Goal: Transaction & Acquisition: Download file/media

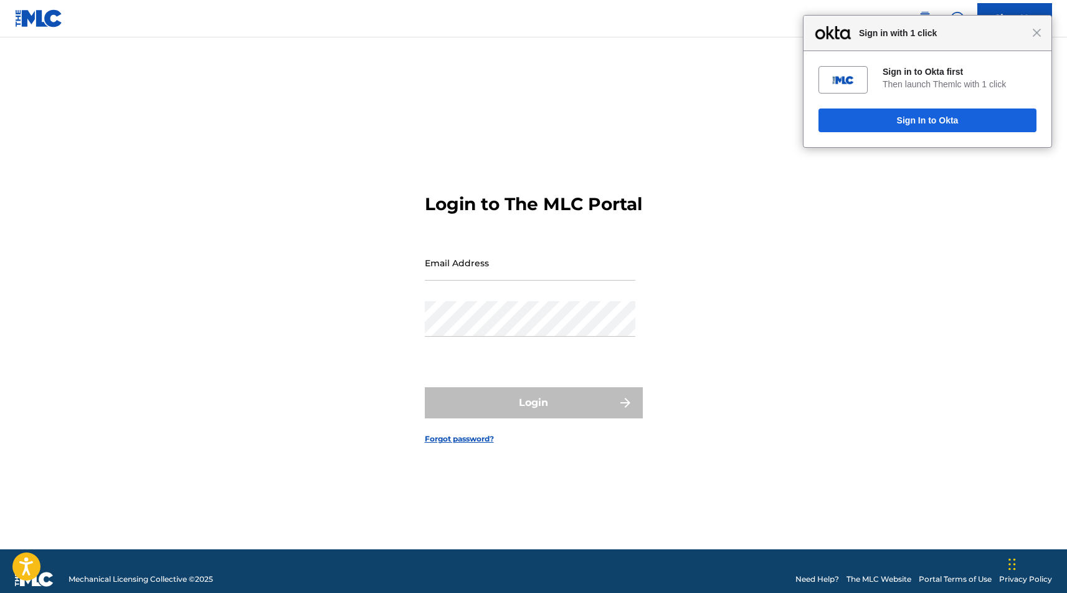
type input "[PERSON_NAME][EMAIL_ADDRESS][PERSON_NAME][DOMAIN_NAME]"
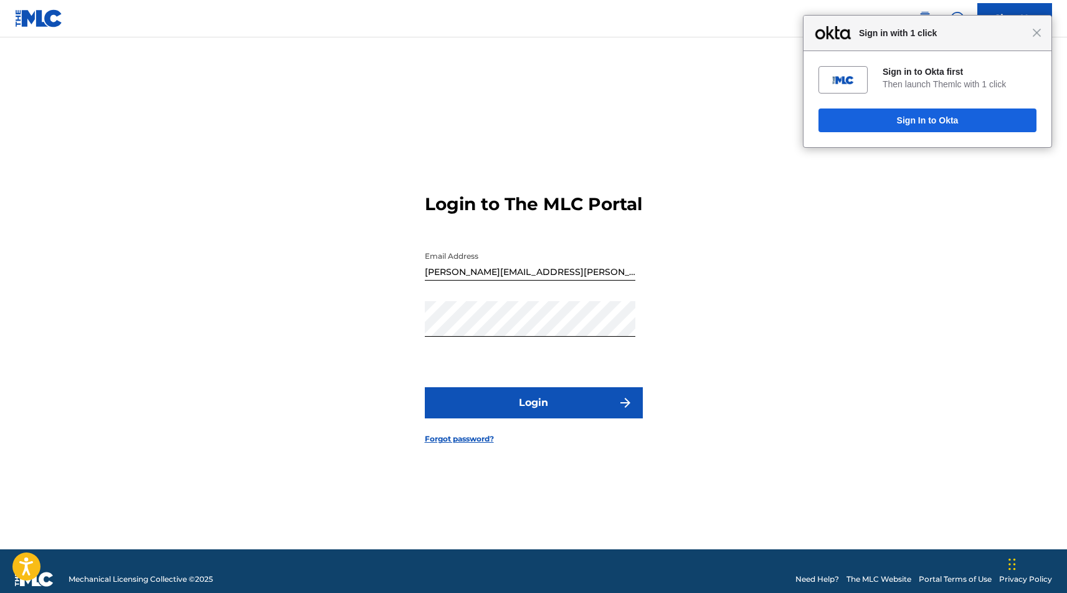
click at [511, 411] on button "Login" at bounding box center [534, 402] width 218 height 31
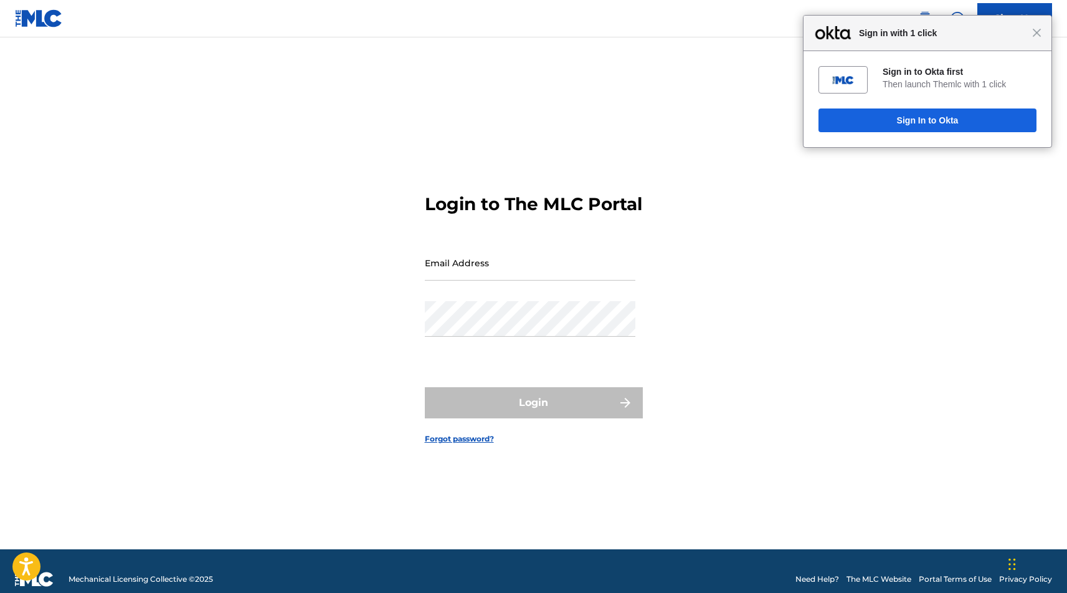
type input "[PERSON_NAME][EMAIL_ADDRESS][PERSON_NAME][DOMAIN_NAME]"
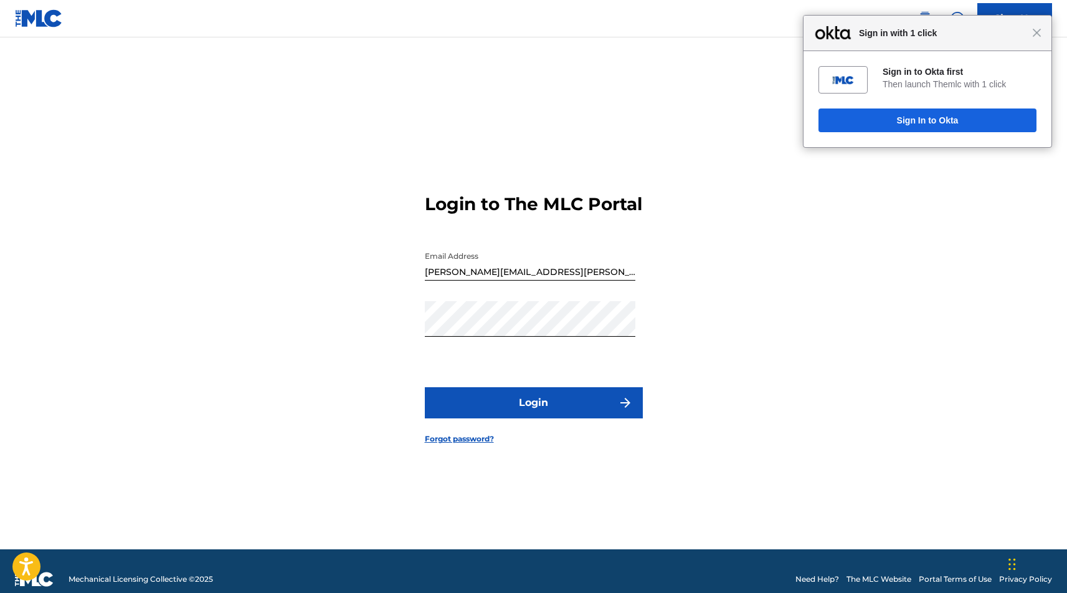
click at [502, 393] on form "Login to The MLC Portal Email Address jacob.mcclain@themlc.com Password Login F…" at bounding box center [534, 309] width 218 height 480
click at [480, 418] on button "Login" at bounding box center [534, 402] width 218 height 31
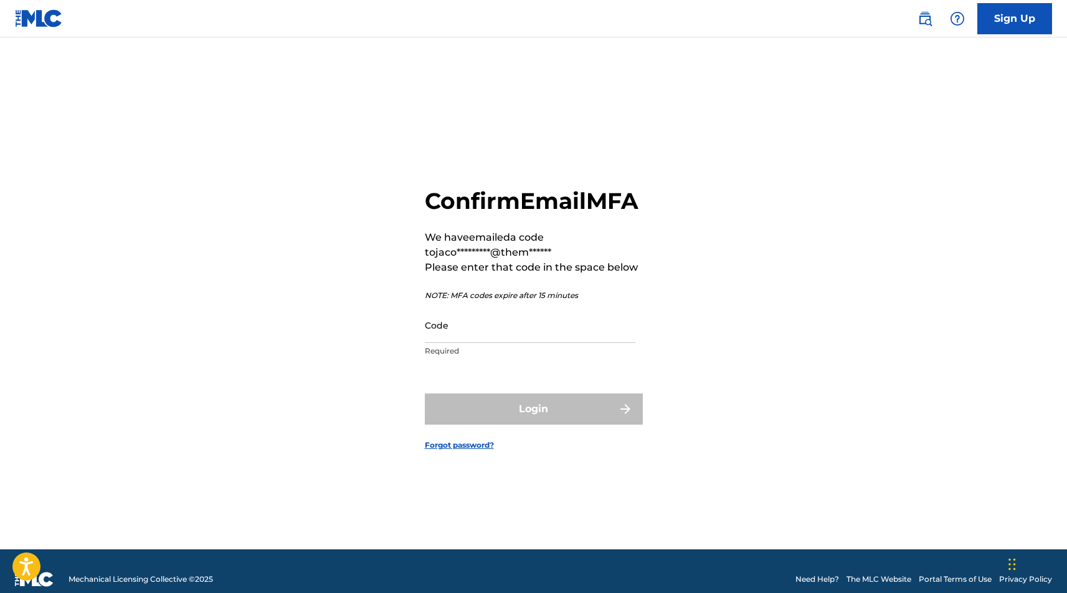
scroll to position [16, 0]
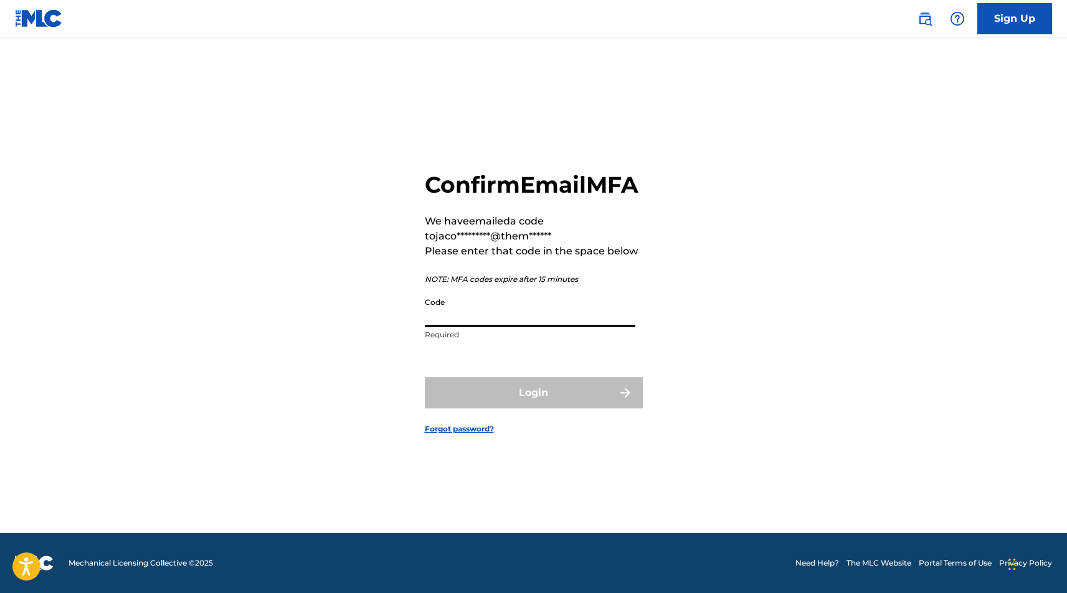
click at [577, 315] on input "Code" at bounding box center [530, 309] width 211 height 36
paste input "604005"
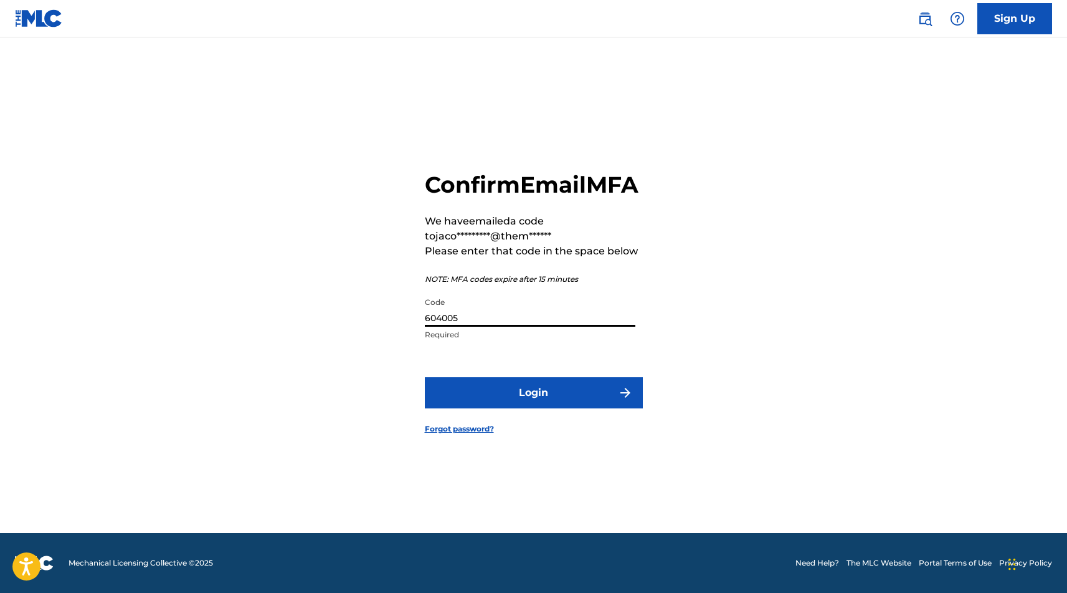
type input "604005"
click at [425, 377] on button "Login" at bounding box center [534, 392] width 218 height 31
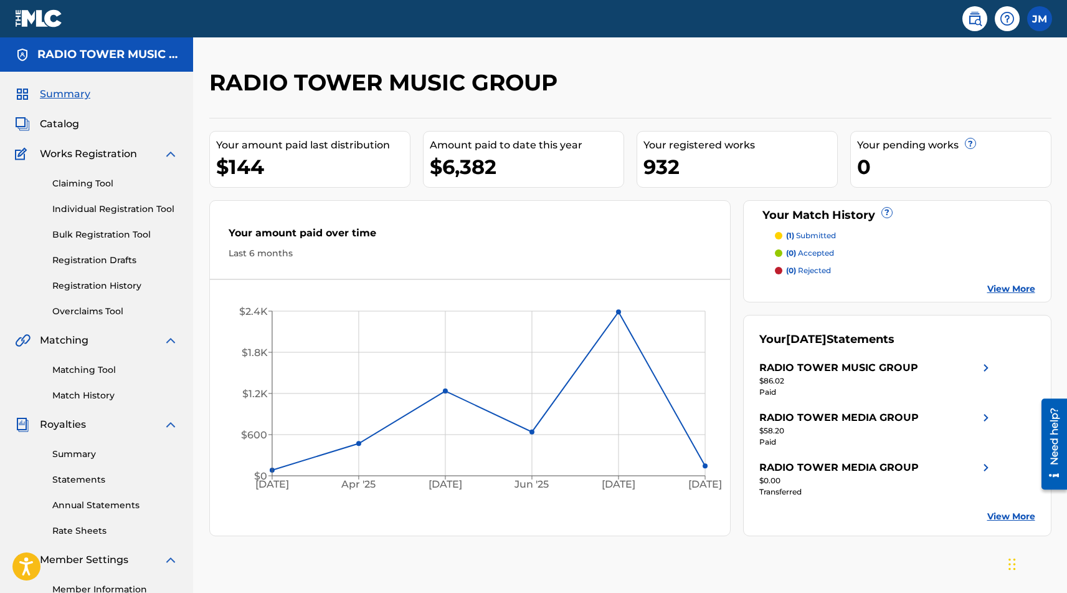
click at [81, 450] on link "Summary" at bounding box center [115, 453] width 126 height 13
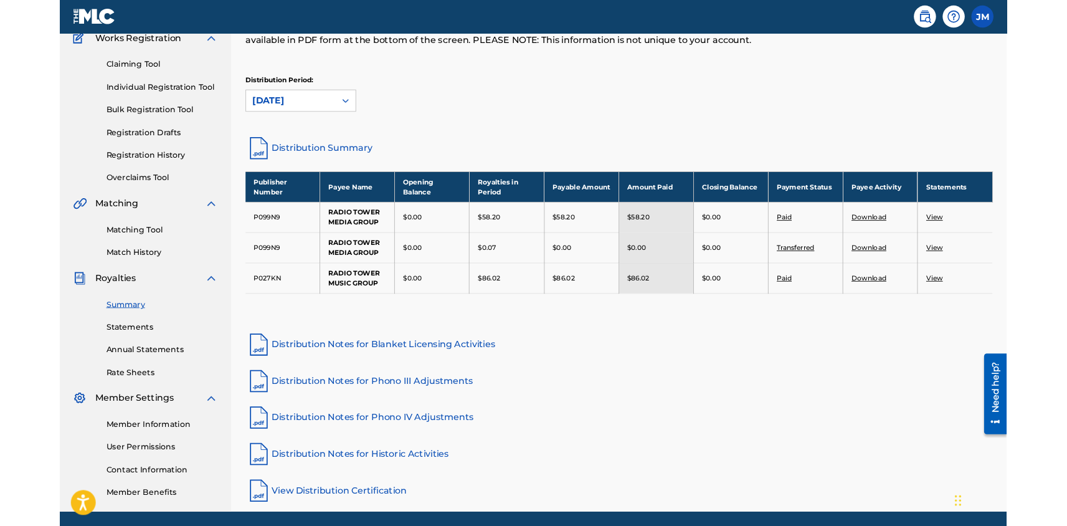
scroll to position [116, 0]
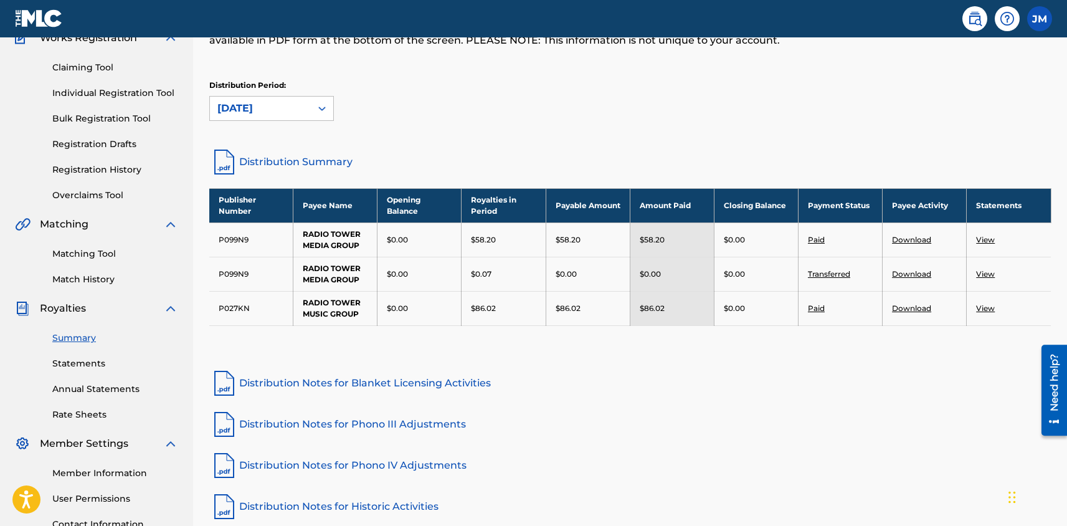
click at [985, 241] on link "View" at bounding box center [985, 239] width 19 height 9
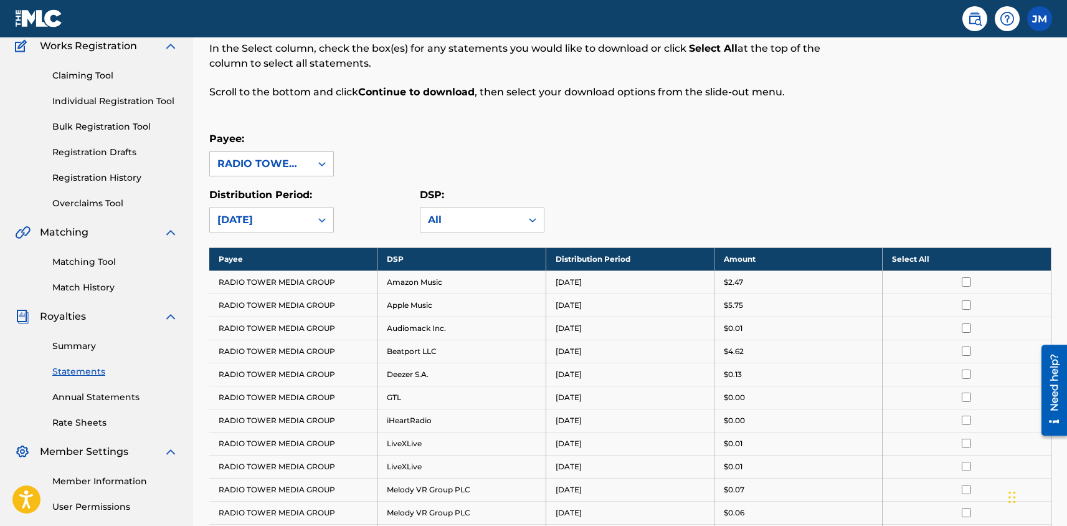
click at [913, 255] on th "Select All" at bounding box center [967, 258] width 168 height 23
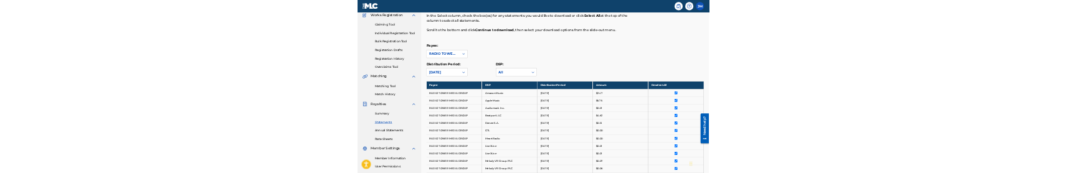
scroll to position [512, 0]
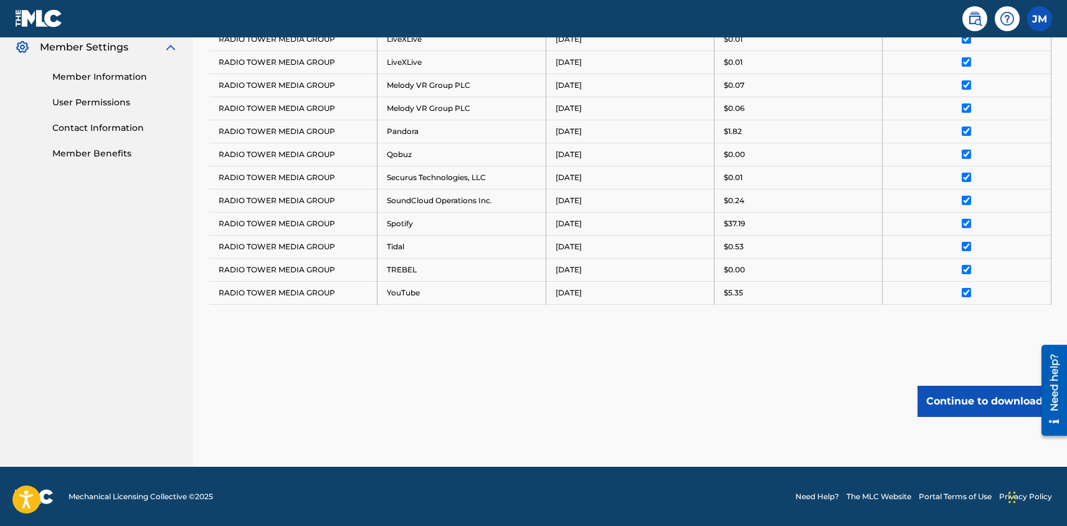
click at [1028, 407] on button "Continue to download" at bounding box center [985, 401] width 134 height 31
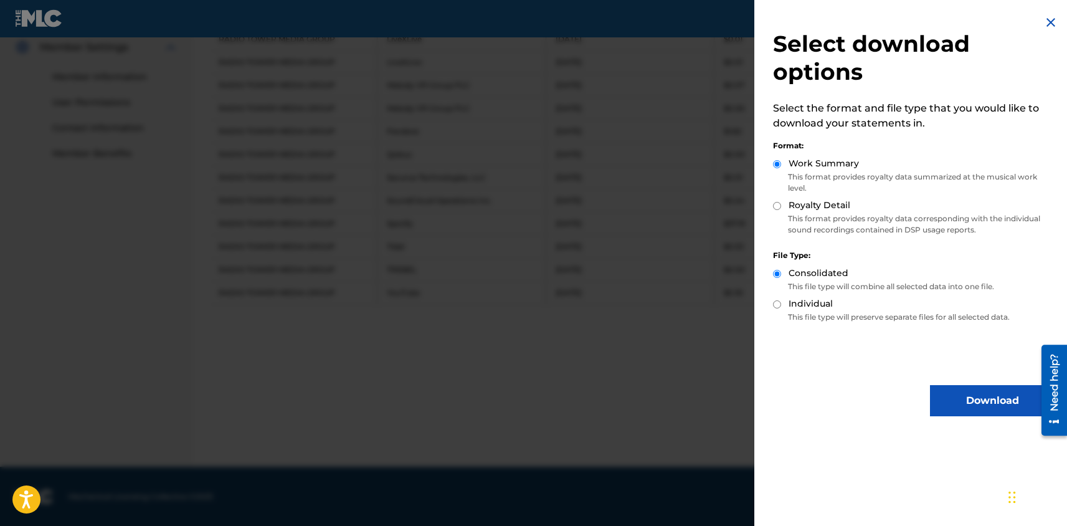
click at [996, 408] on button "Download" at bounding box center [992, 400] width 125 height 31
